Goal: Information Seeking & Learning: Learn about a topic

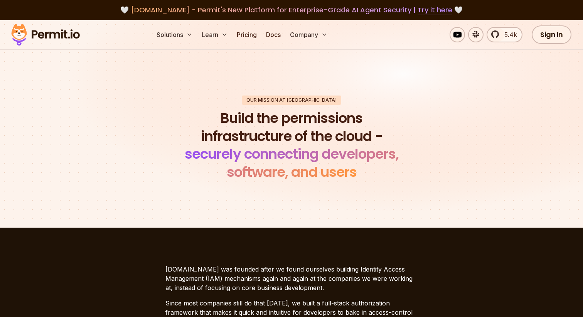
click at [431, 12] on link "Try it here" at bounding box center [434, 10] width 35 height 10
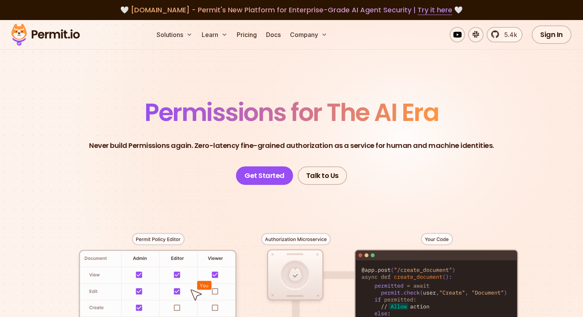
click at [125, 37] on div "Solutions Learn Pricing Docs Company 5.4k Sign In Start Now" at bounding box center [291, 35] width 583 height 30
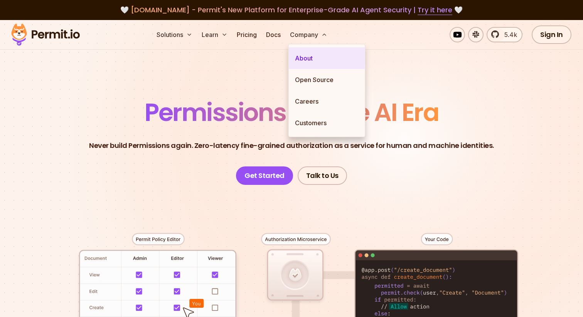
click at [306, 57] on link "About" at bounding box center [327, 58] width 76 height 22
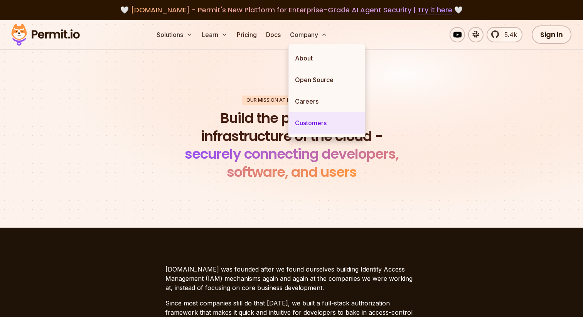
click at [326, 127] on link "Customers" at bounding box center [327, 123] width 76 height 22
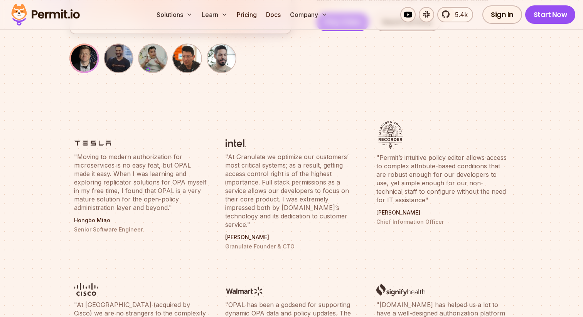
scroll to position [97, 0]
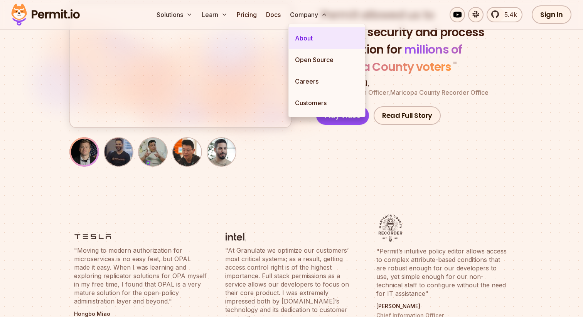
click at [315, 39] on link "About" at bounding box center [327, 38] width 76 height 22
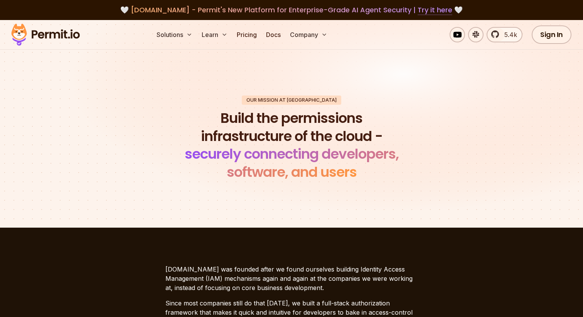
click at [433, 11] on link "Try it here" at bounding box center [434, 10] width 35 height 10
